Goal: Information Seeking & Learning: Learn about a topic

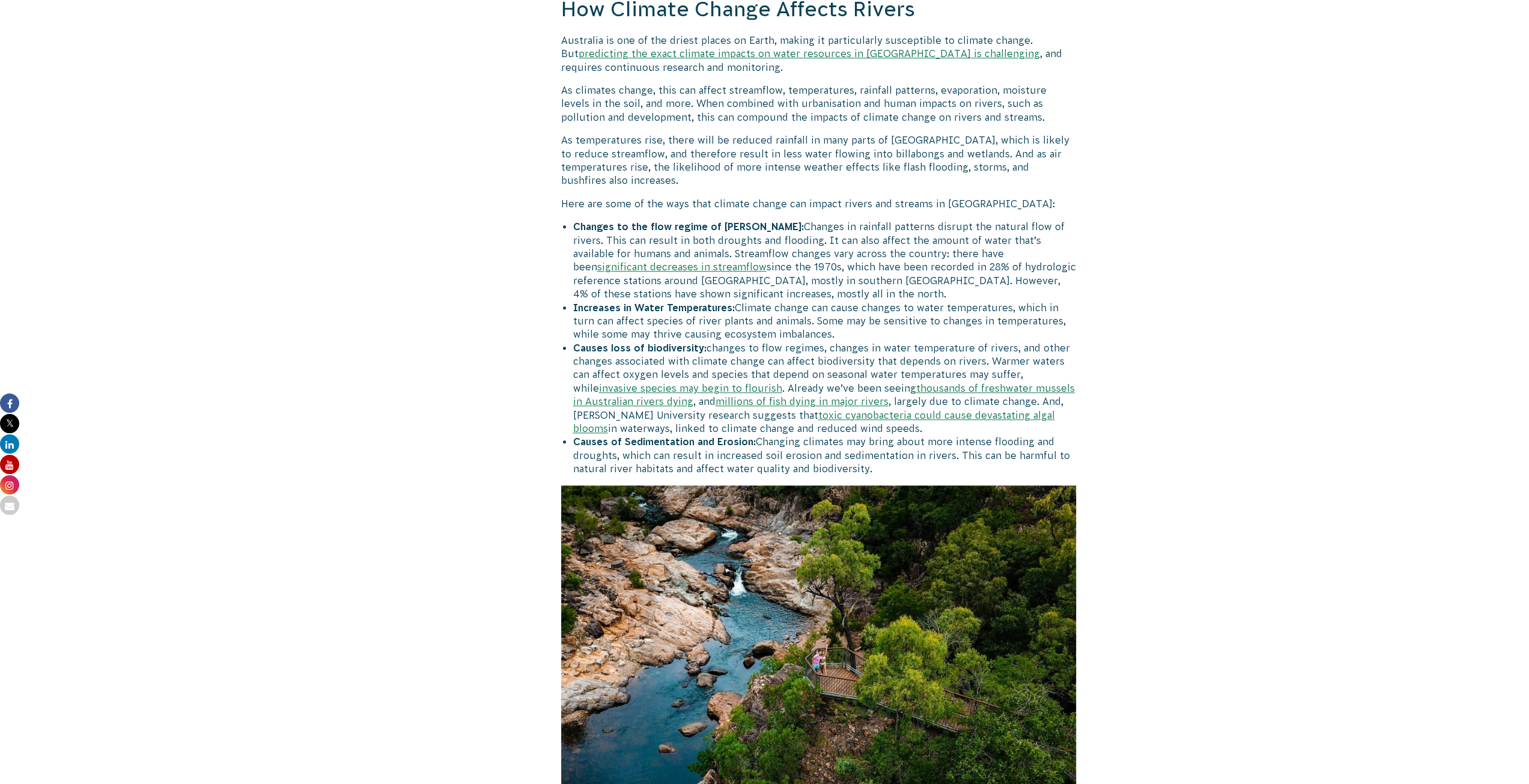
scroll to position [838, 0]
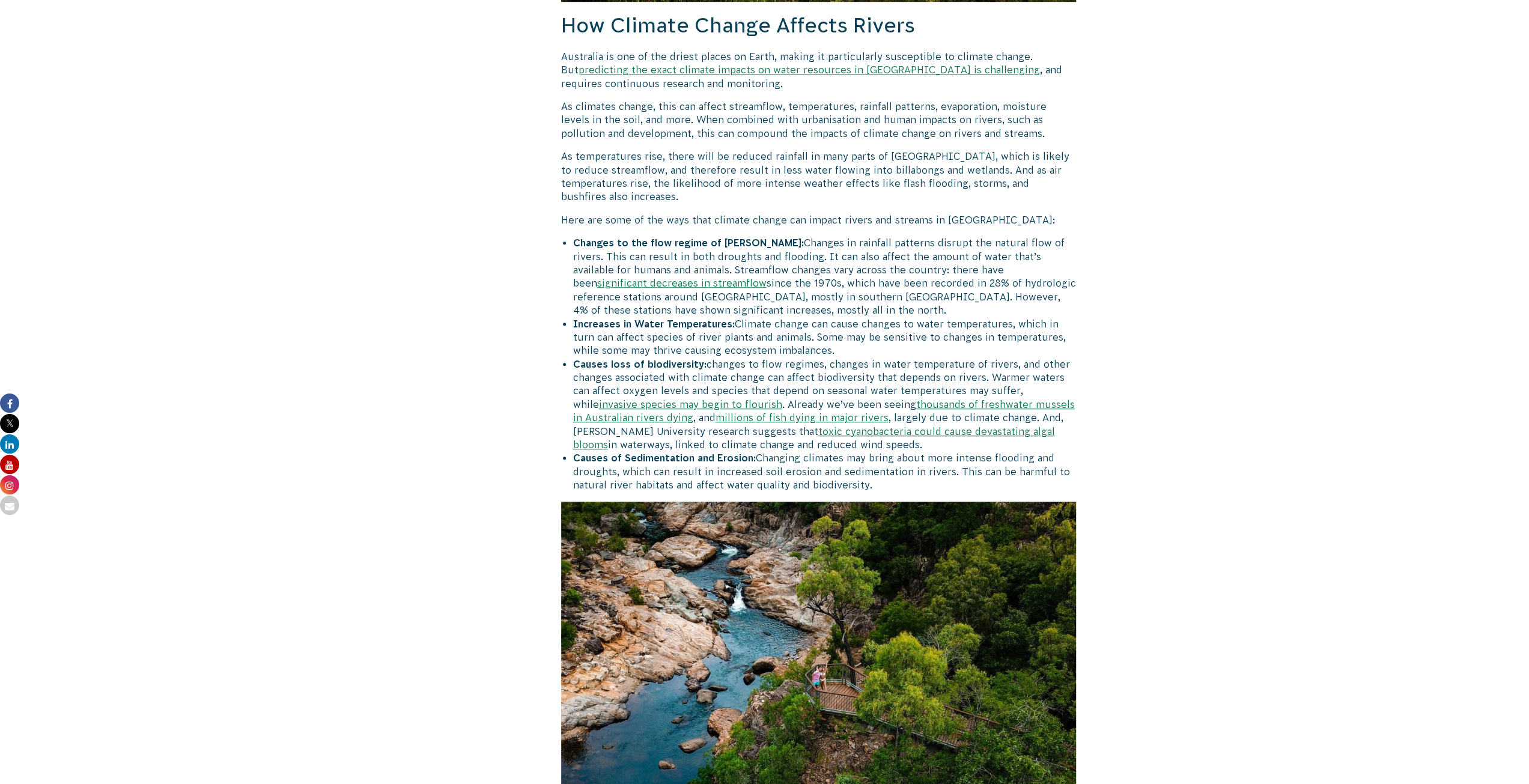
drag, startPoint x: 895, startPoint y: 473, endPoint x: 549, endPoint y: 203, distance: 438.9
copy div "Lore ips dolo si ame cons adip elitsed doeius tem incidi utlabo etd magnaal en …"
drag, startPoint x: 1072, startPoint y: 183, endPoint x: 547, endPoint y: 110, distance: 530.1
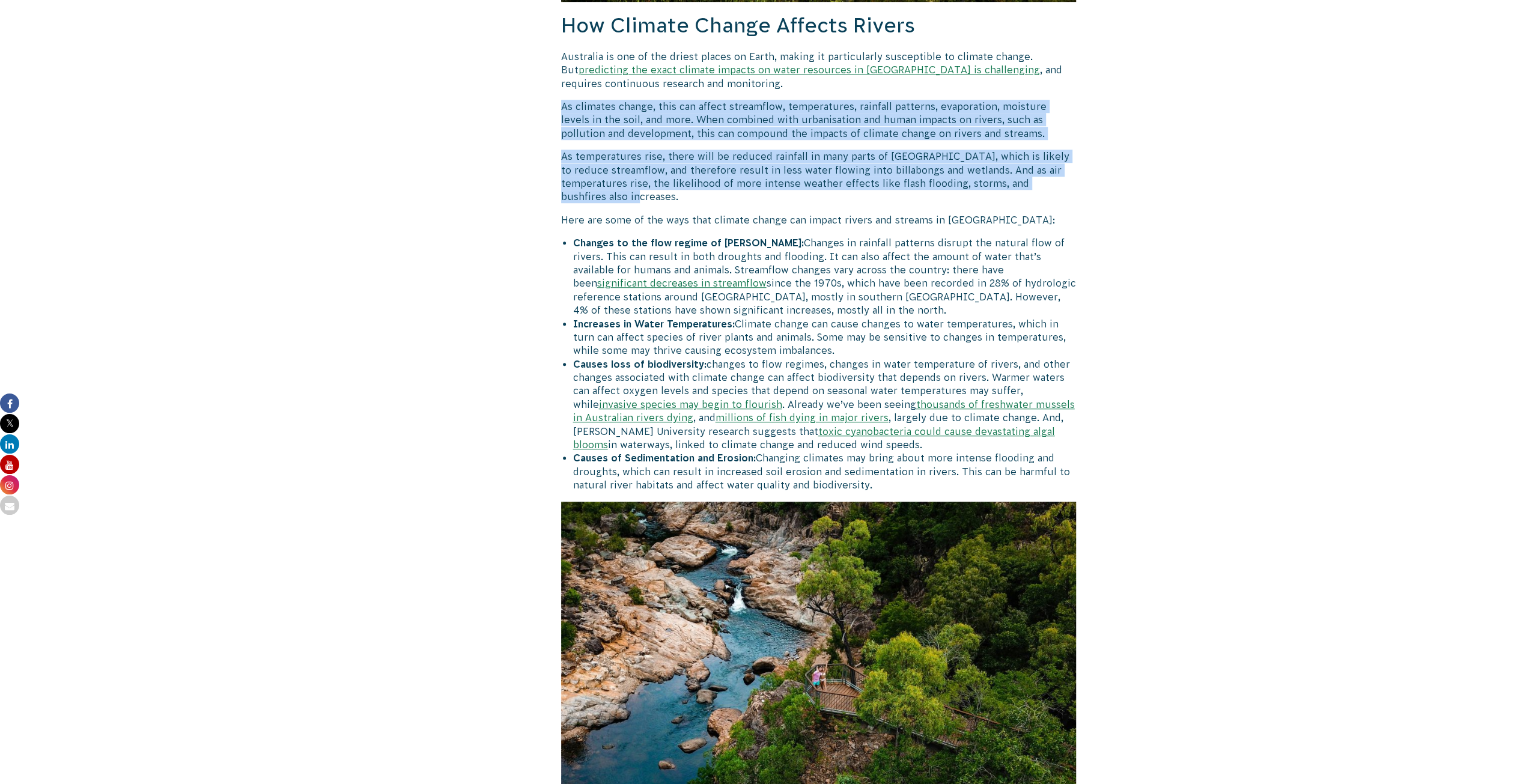
drag, startPoint x: 1070, startPoint y: 185, endPoint x: 549, endPoint y: 113, distance: 526.0
copy div "As climates change, this can affect streamflow, temperatures, rainfall patterns…"
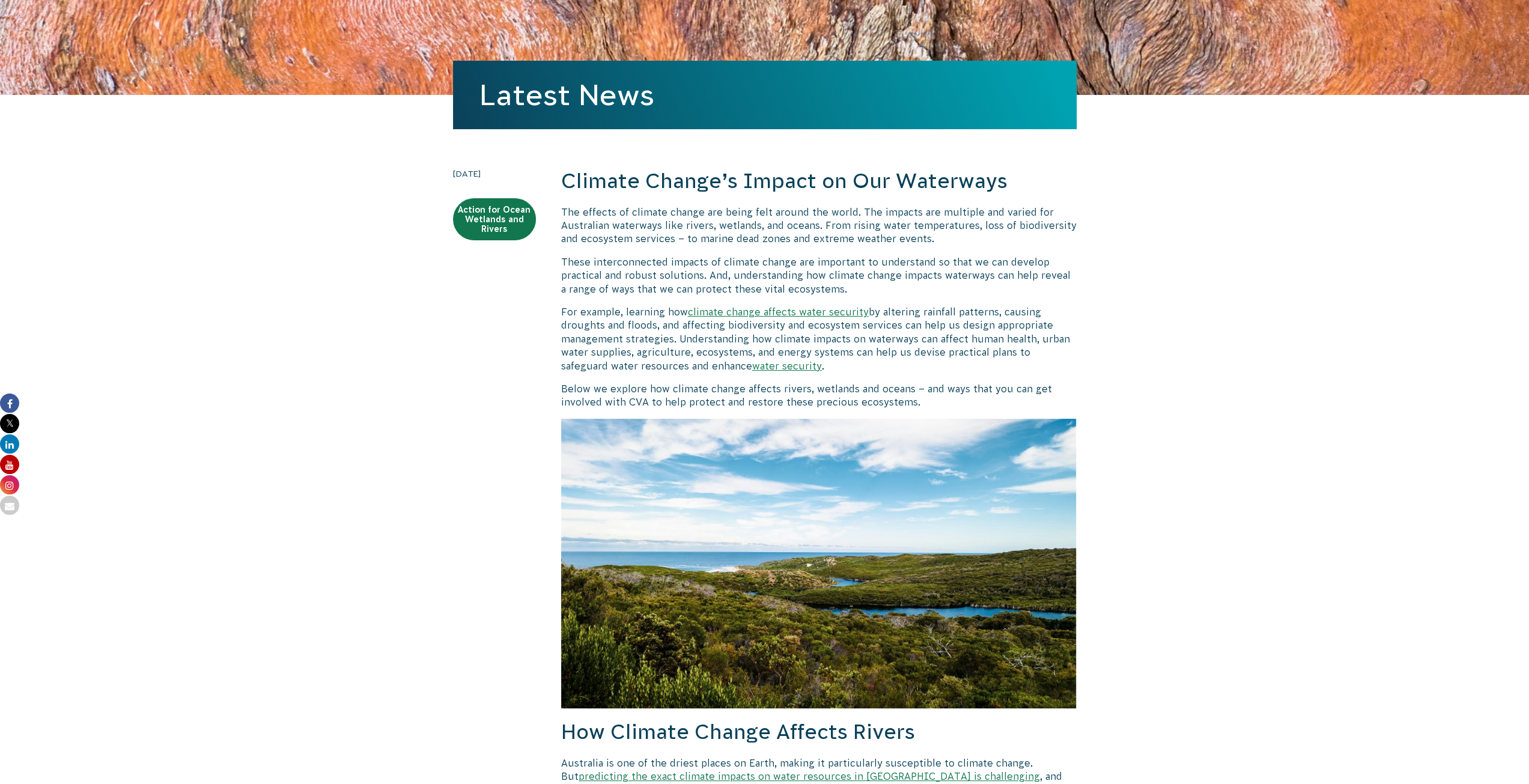
scroll to position [108, 0]
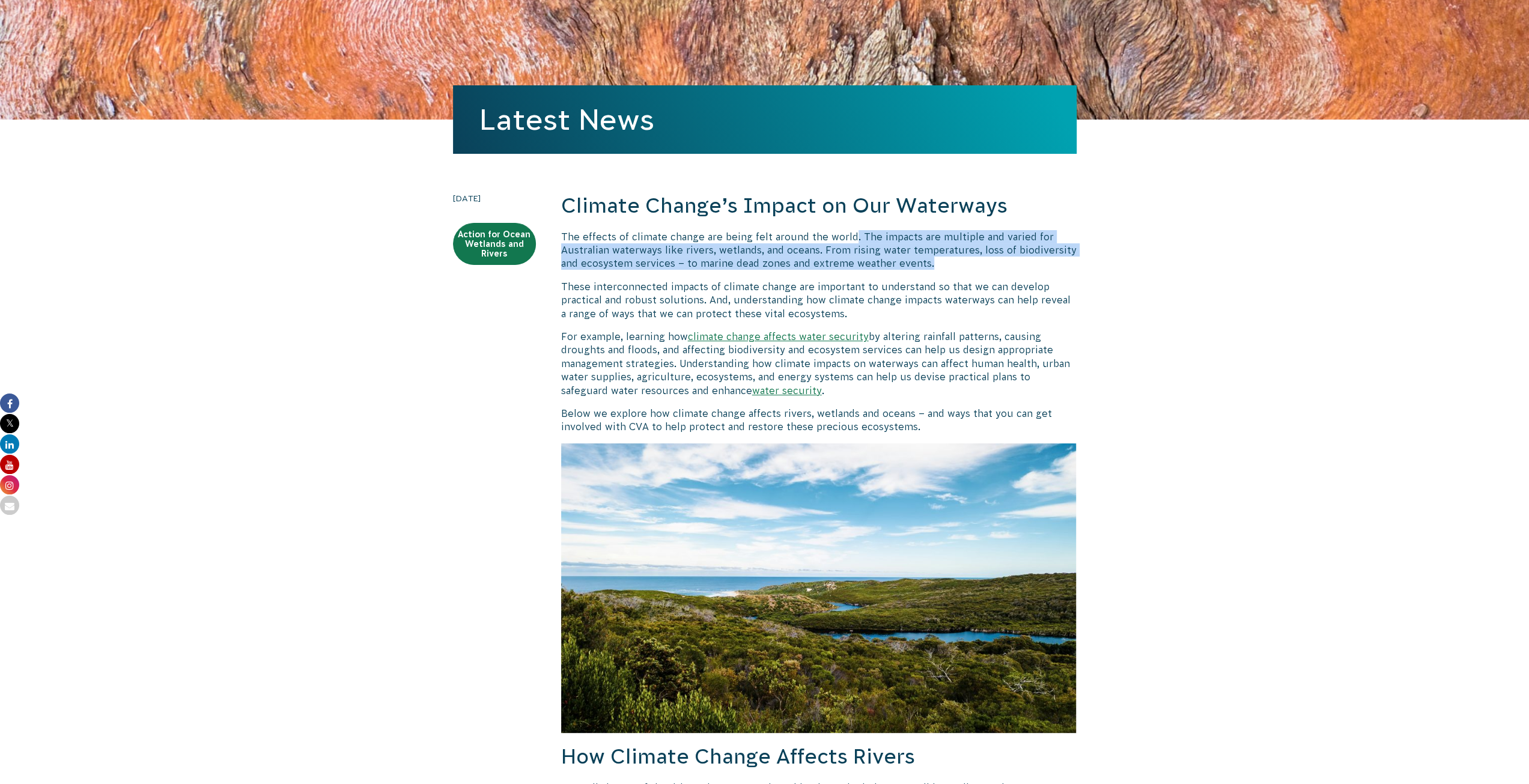
drag, startPoint x: 953, startPoint y: 266, endPoint x: 852, endPoint y: 238, distance: 104.8
click at [852, 238] on p "The effects of climate change are being felt around the world. The impacts are …" at bounding box center [818, 250] width 515 height 40
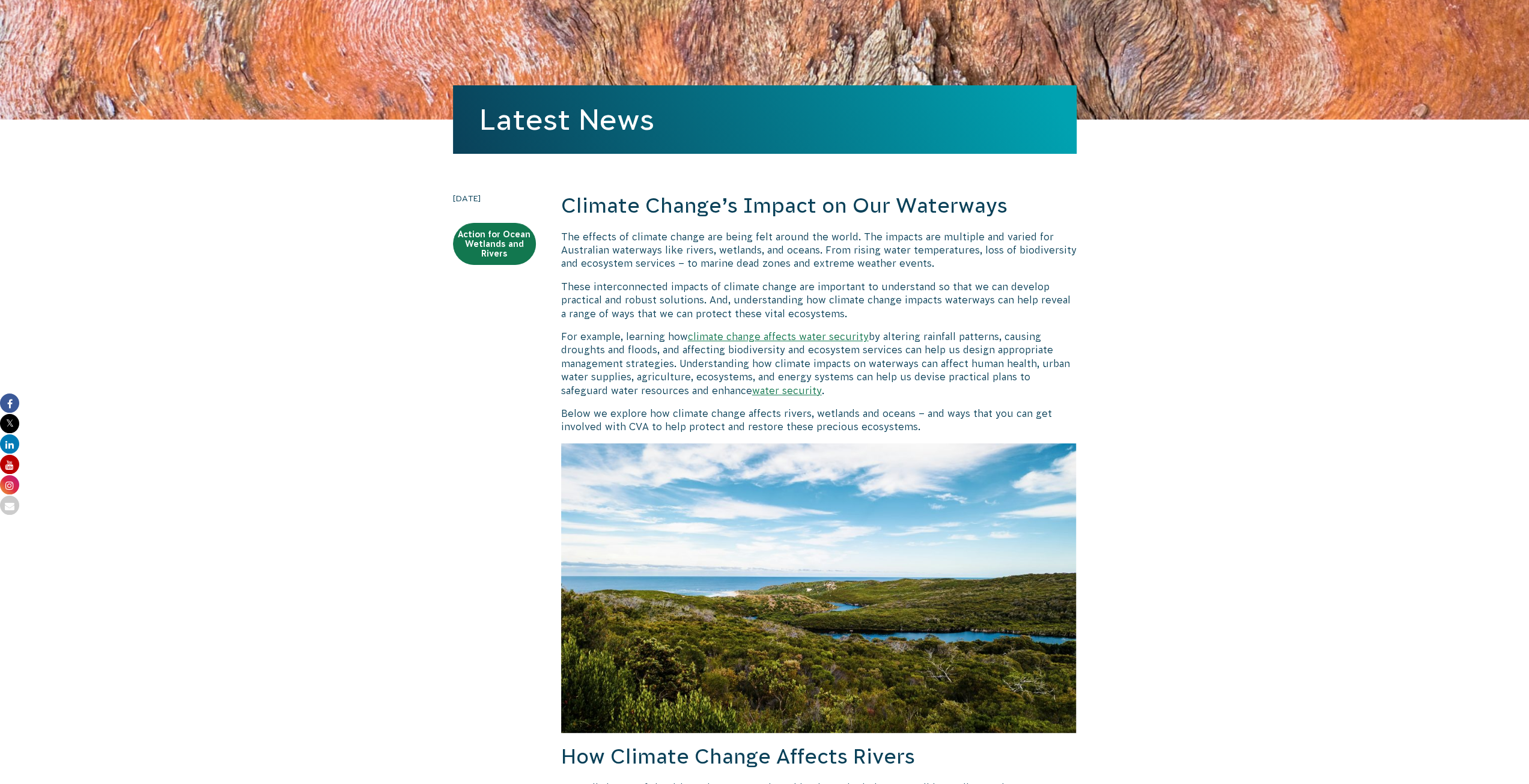
click at [819, 296] on p "These interconnected impacts of climate change are important to understand so t…" at bounding box center [818, 299] width 515 height 40
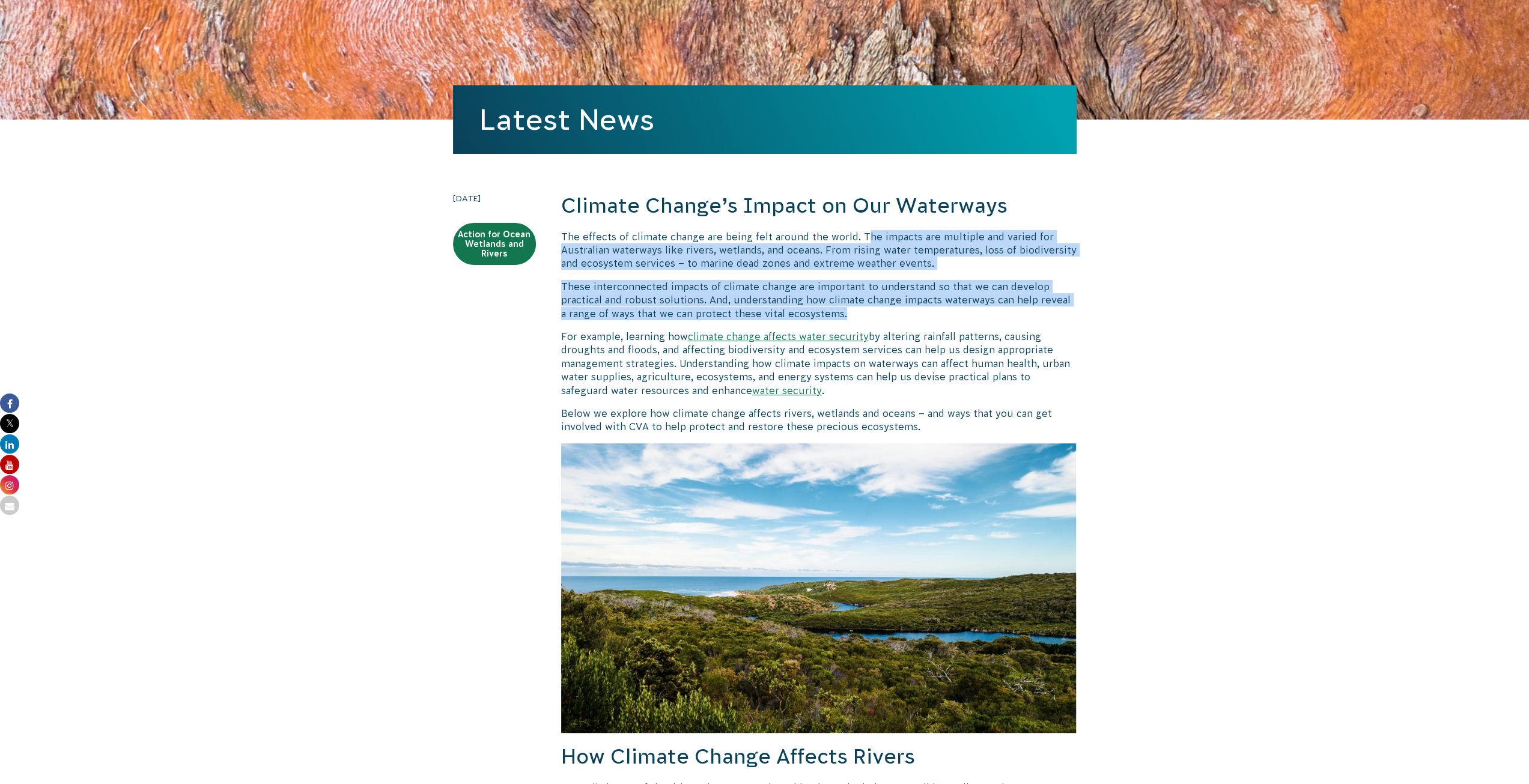
drag, startPoint x: 844, startPoint y: 310, endPoint x: 861, endPoint y: 240, distance: 72.0
click at [833, 304] on p "These interconnected impacts of climate change are important to understand so t…" at bounding box center [818, 299] width 515 height 40
drag, startPoint x: 844, startPoint y: 314, endPoint x: 856, endPoint y: 238, distance: 76.9
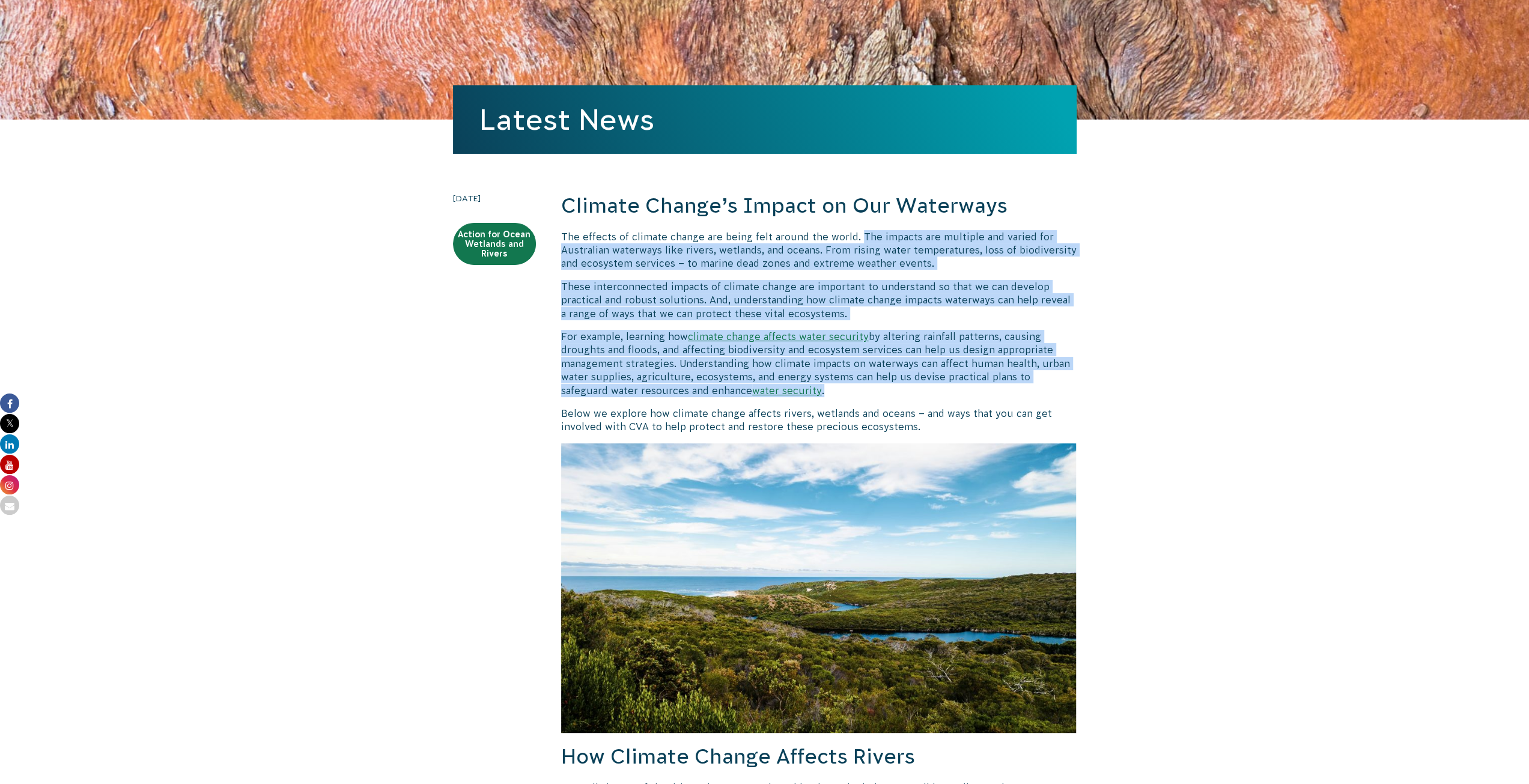
drag, startPoint x: 779, startPoint y: 387, endPoint x: 856, endPoint y: 234, distance: 171.3
copy div "The impacts are multiple and varied for Australian waterways like rivers, wetla…"
